Goal: Task Accomplishment & Management: Manage account settings

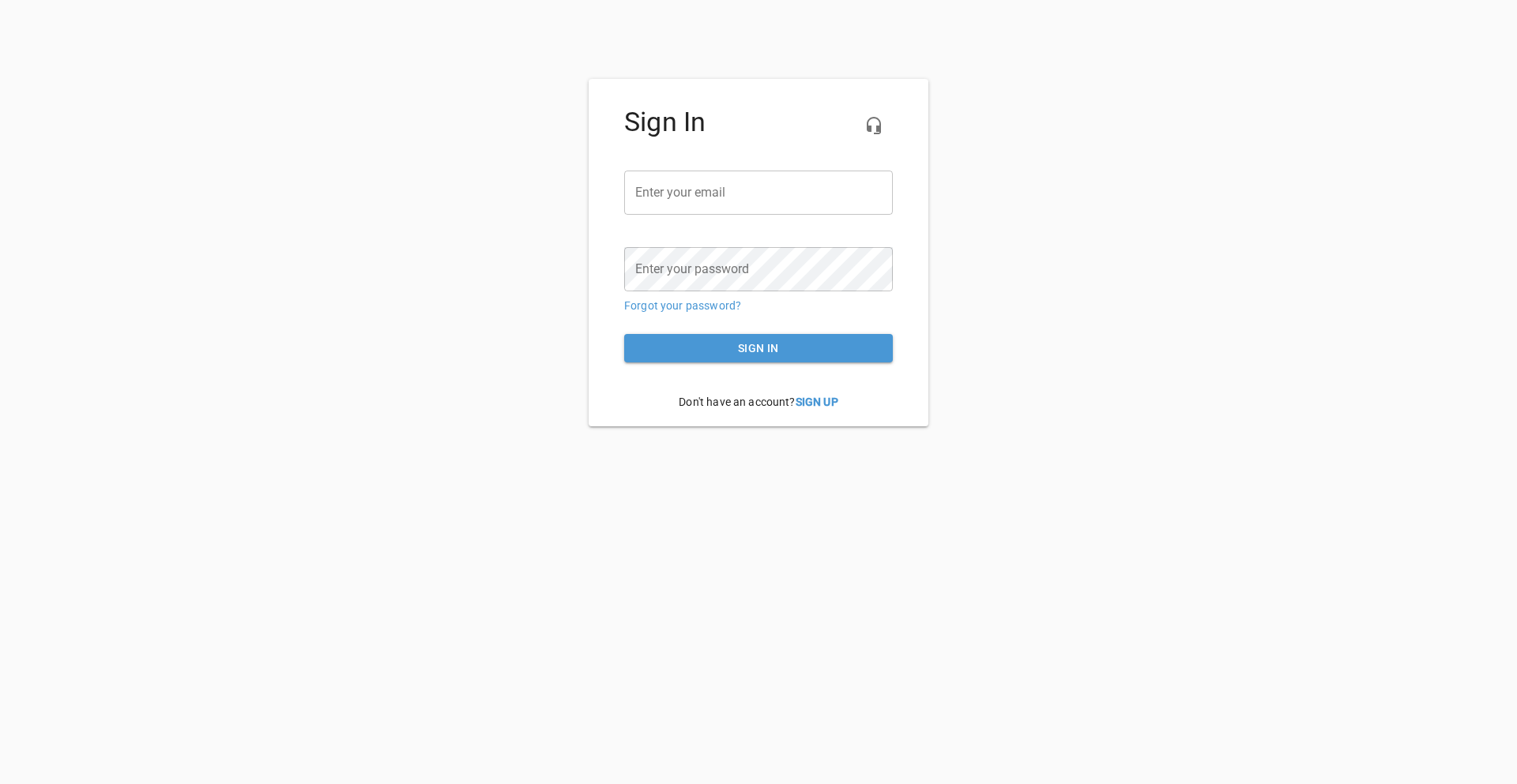
click at [722, 198] on input "email" at bounding box center [758, 193] width 269 height 45
click at [686, 305] on link "Forgot your password?" at bounding box center [682, 305] width 117 height 13
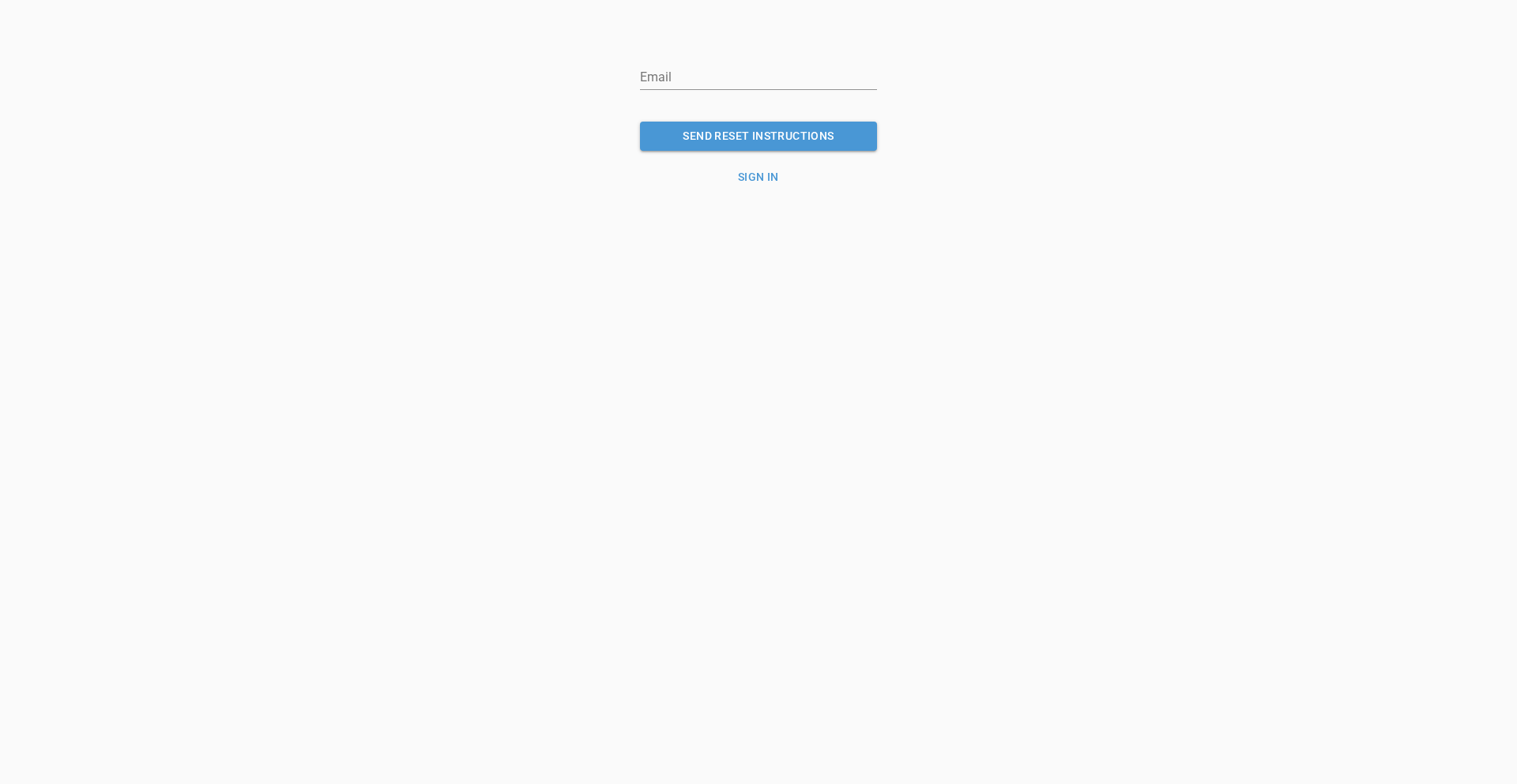
click at [653, 75] on input "email" at bounding box center [758, 76] width 237 height 25
type input "[EMAIL_ADDRESS][DOMAIN_NAME]"
click at [640, 122] on button "SEND RESET INSTRUCTIONS" at bounding box center [758, 136] width 237 height 29
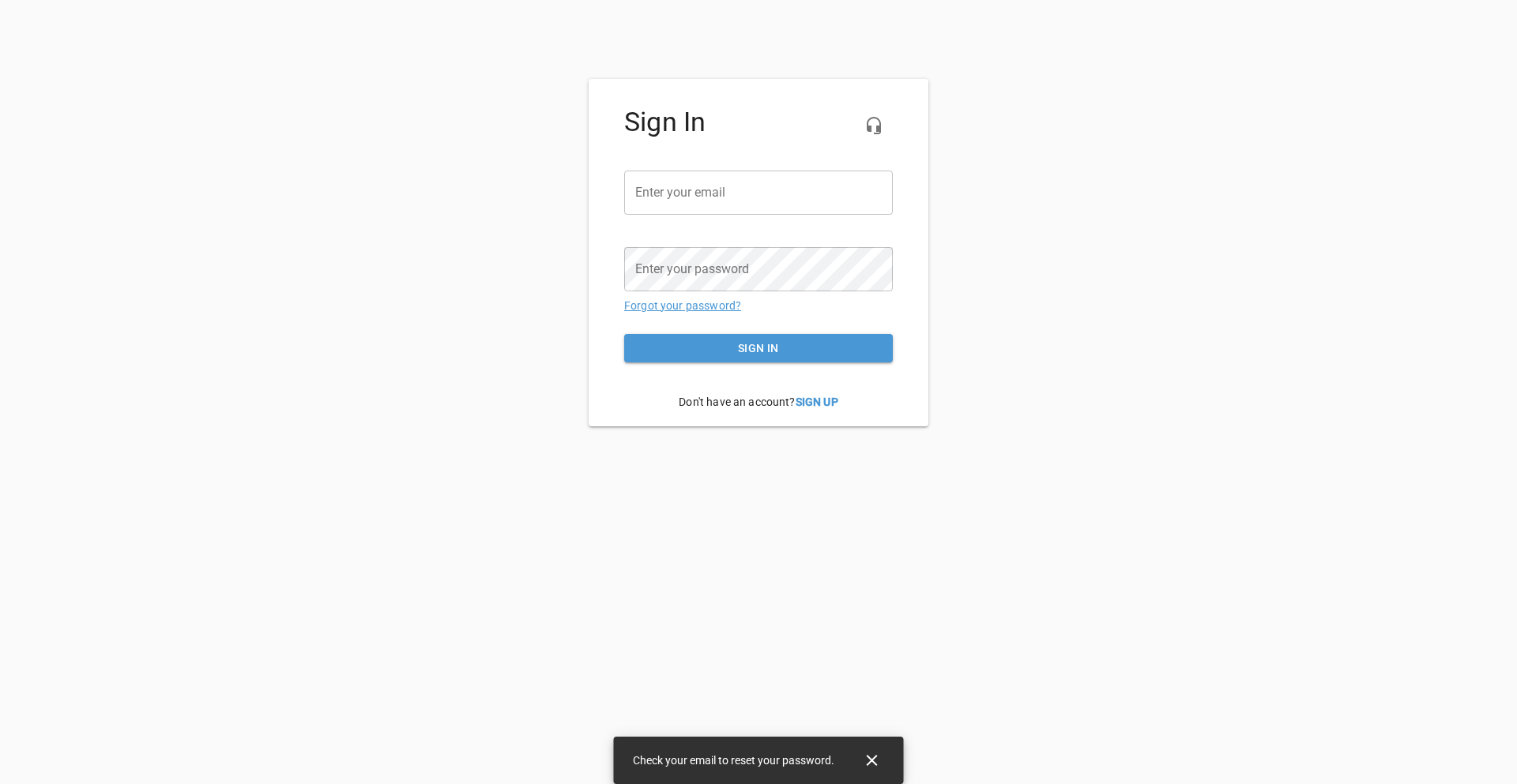
click at [666, 307] on link "Forgot your password?" at bounding box center [682, 305] width 117 height 13
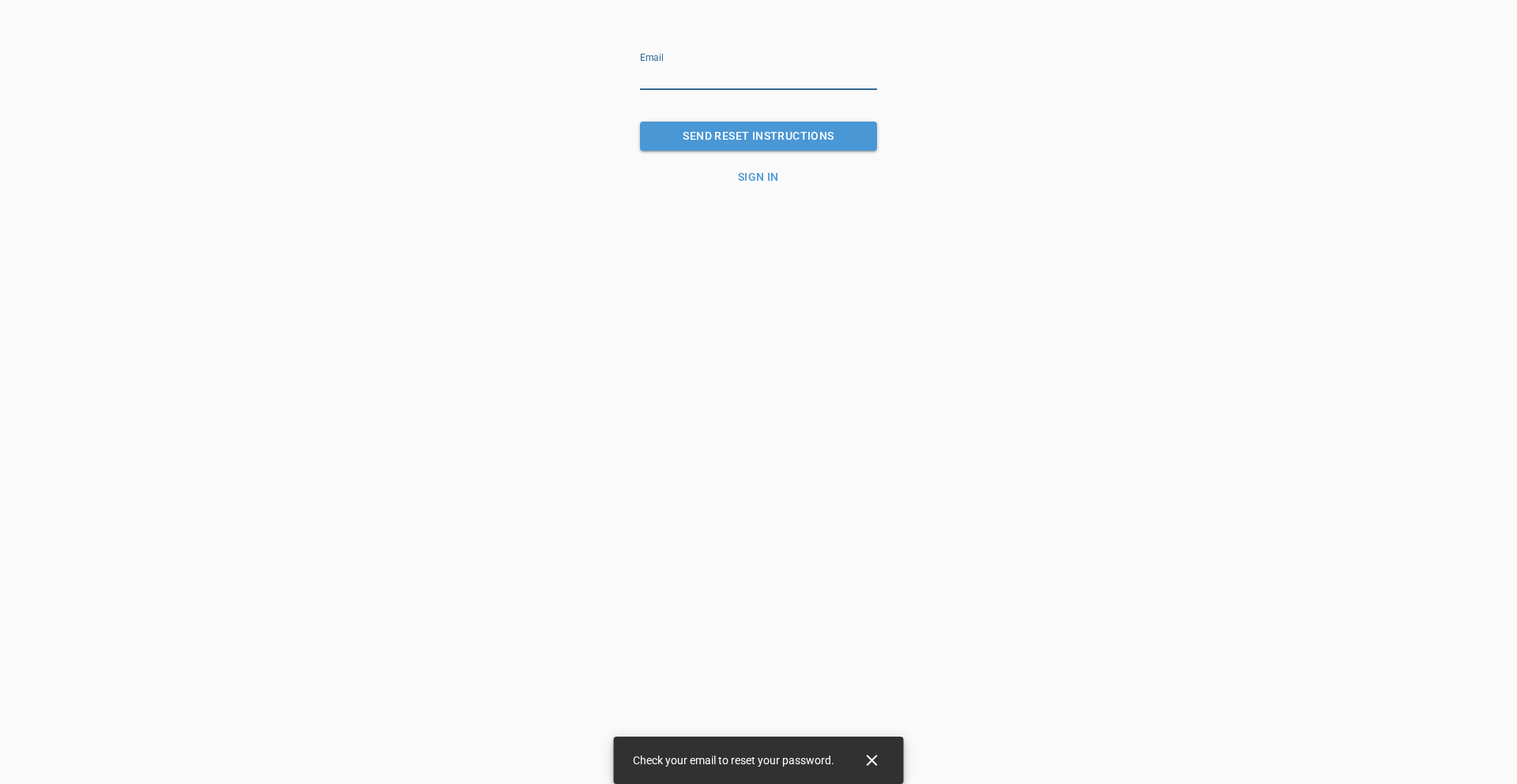
click at [680, 77] on input "email" at bounding box center [758, 76] width 237 height 25
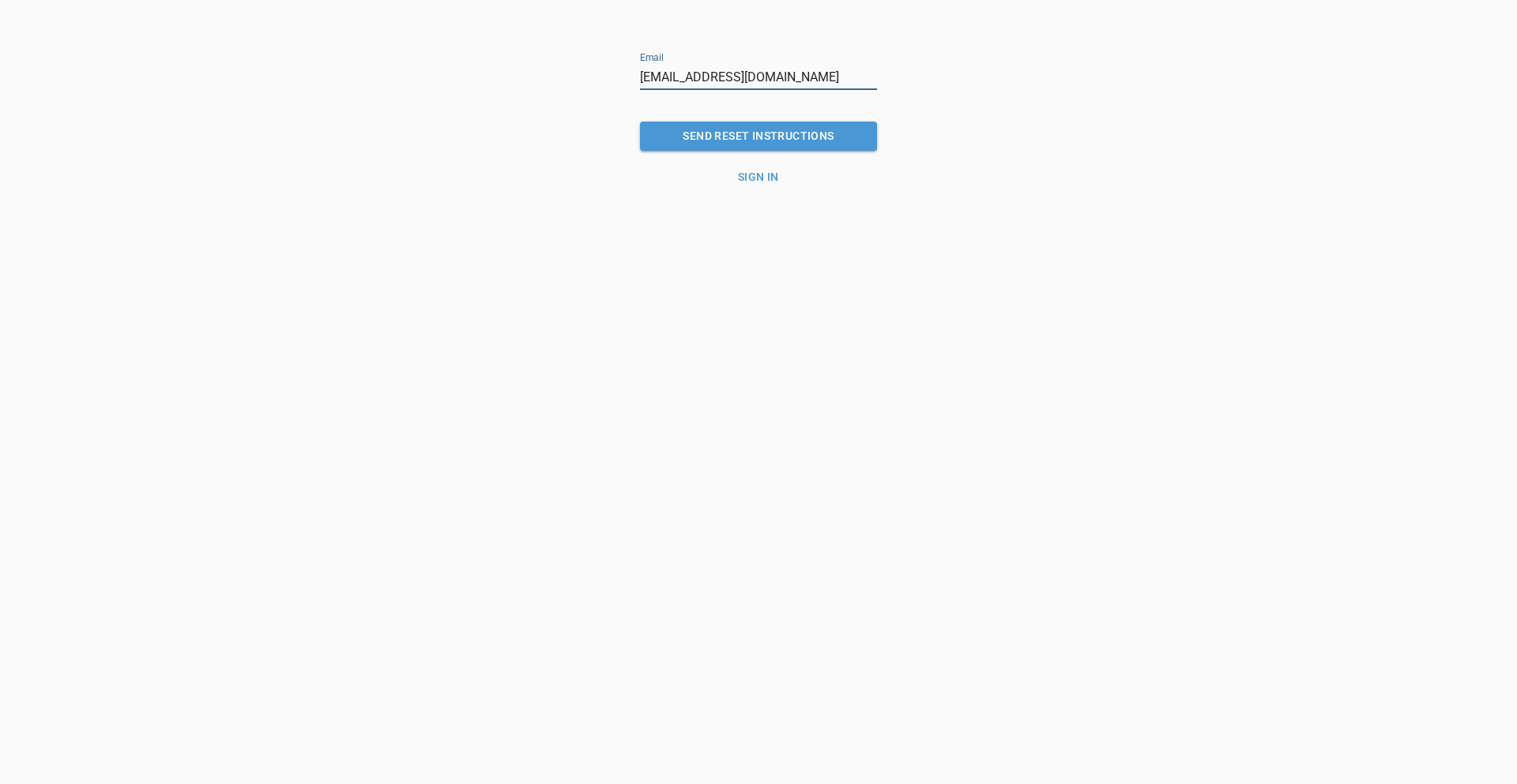
type input "[EMAIL_ADDRESS][DOMAIN_NAME]"
click at [740, 125] on button "SEND RESET INSTRUCTIONS" at bounding box center [758, 136] width 237 height 29
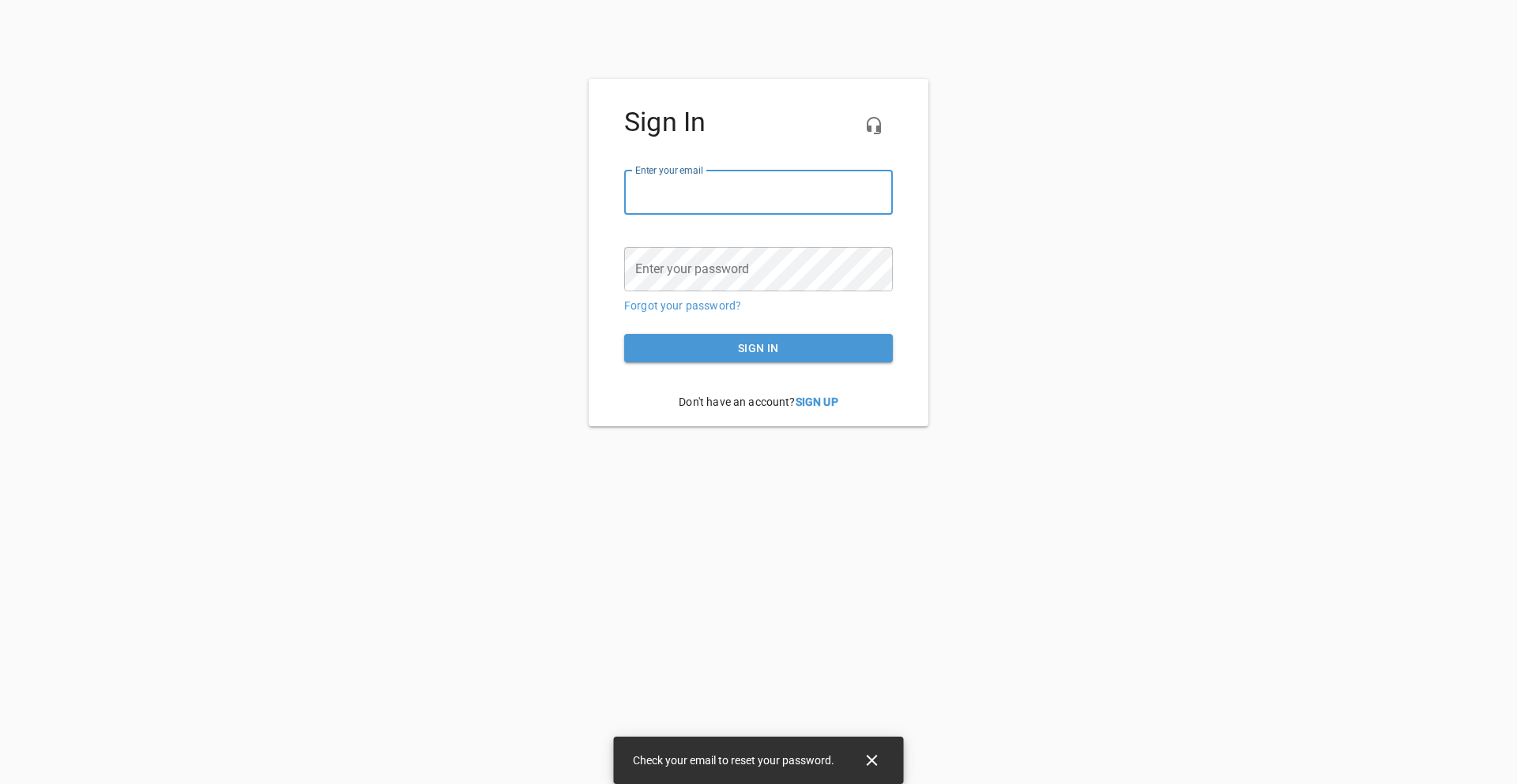
click at [672, 191] on input "email" at bounding box center [758, 193] width 269 height 45
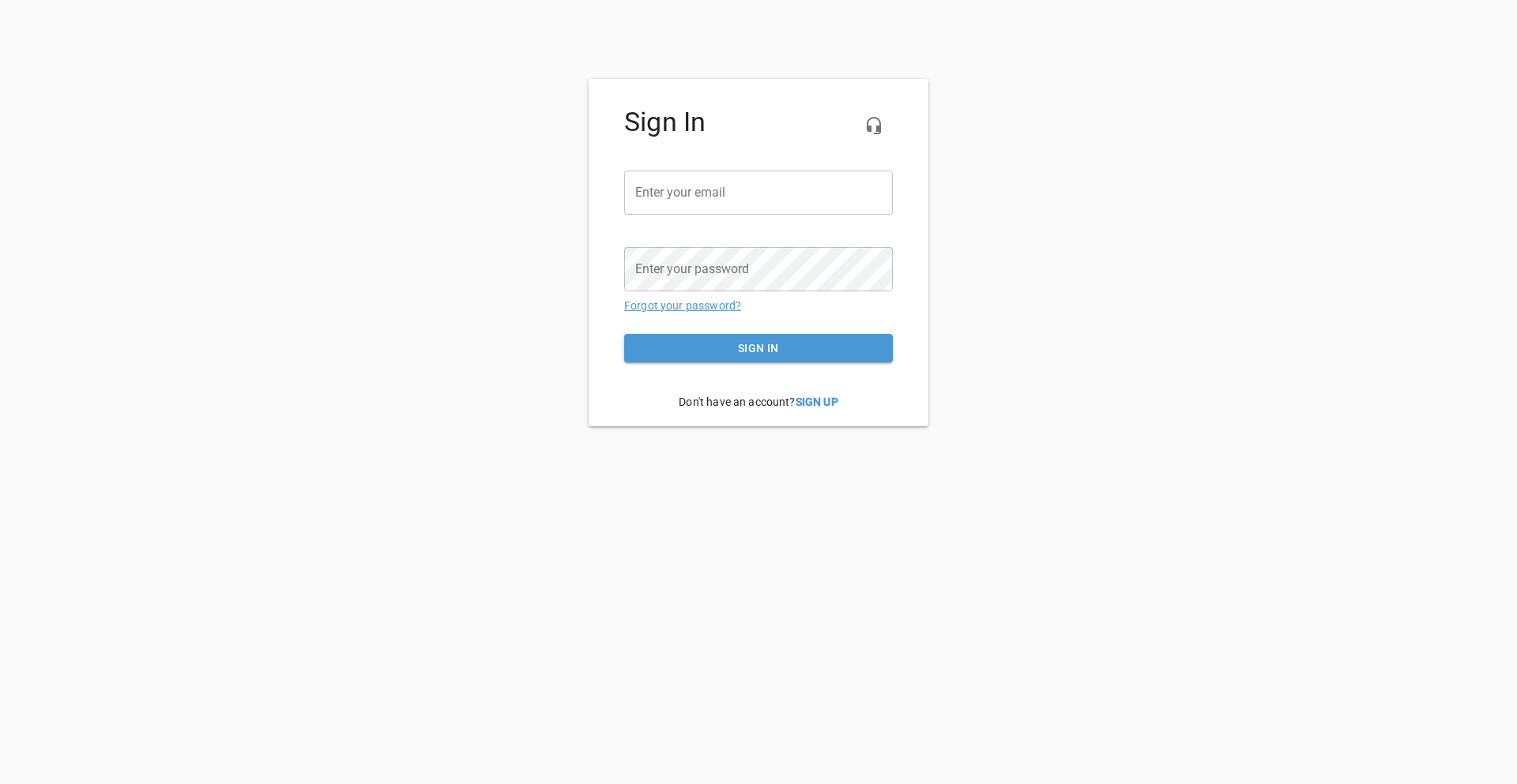
click at [695, 304] on link "Forgot your password?" at bounding box center [682, 305] width 117 height 13
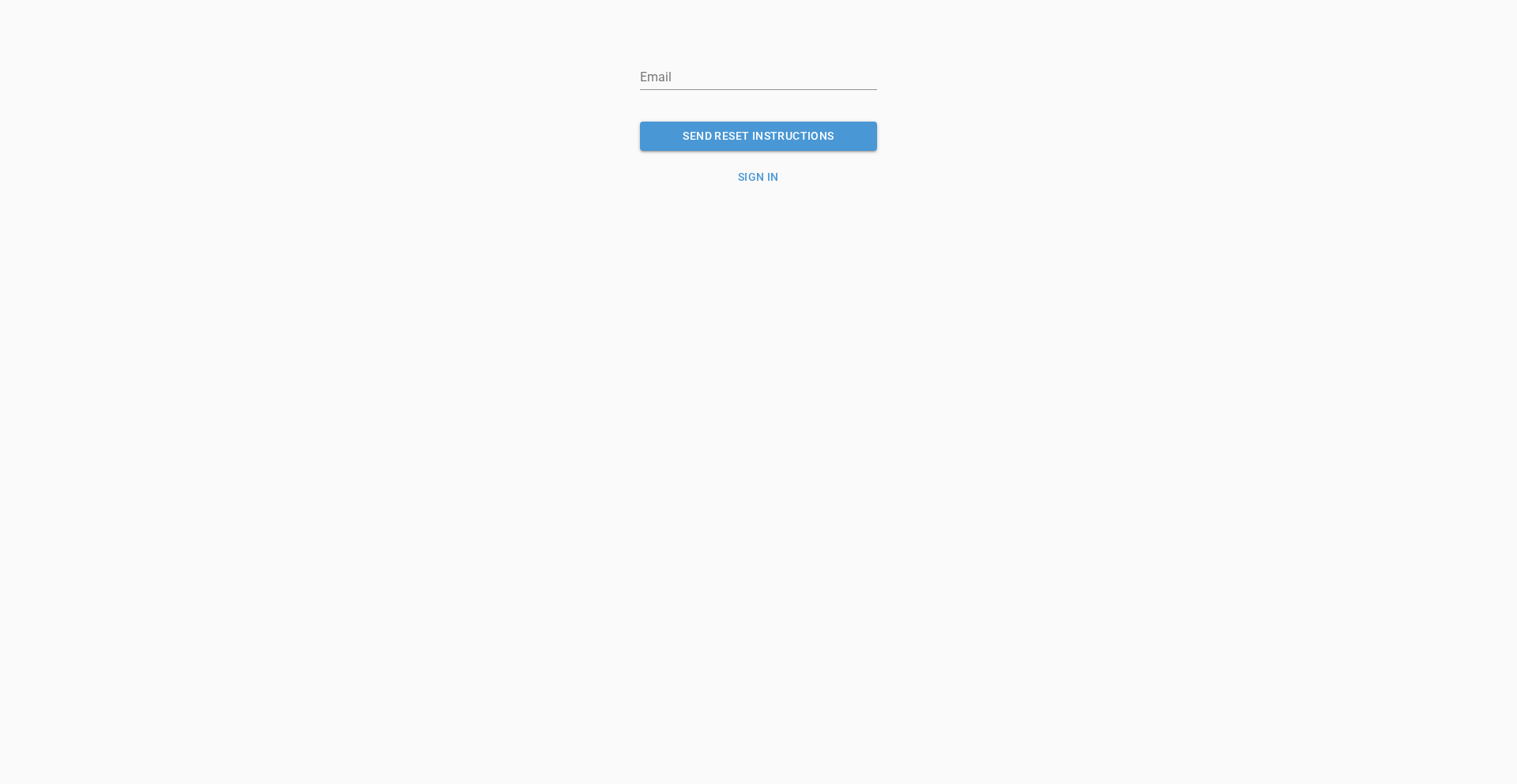
click at [682, 81] on input "email" at bounding box center [758, 76] width 237 height 25
type input "[PERSON_NAME][EMAIL_ADDRESS][PERSON_NAME][DOMAIN_NAME]"
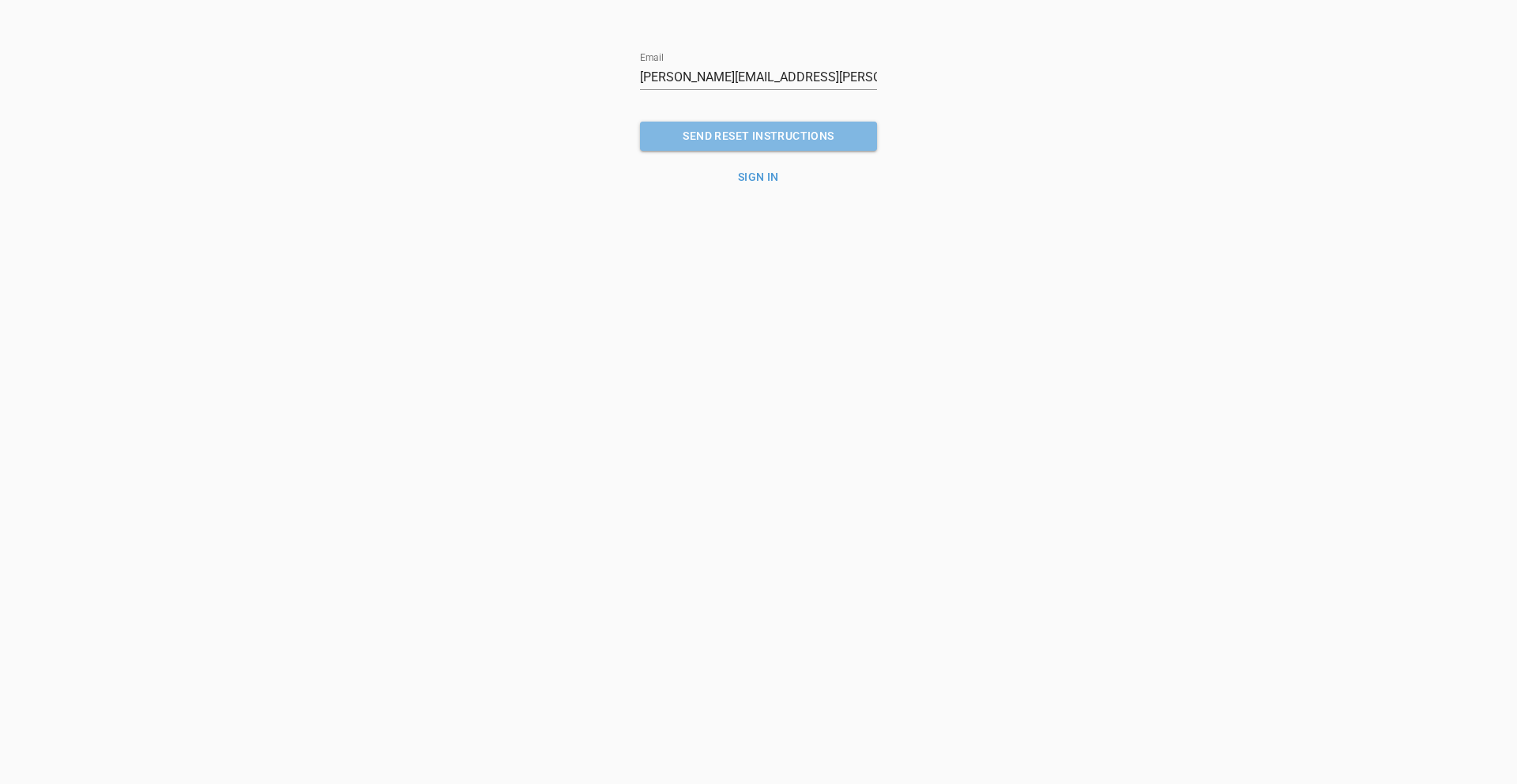
click at [731, 136] on span "SEND RESET INSTRUCTIONS" at bounding box center [758, 136] width 212 height 20
